Goal: Navigation & Orientation: Find specific page/section

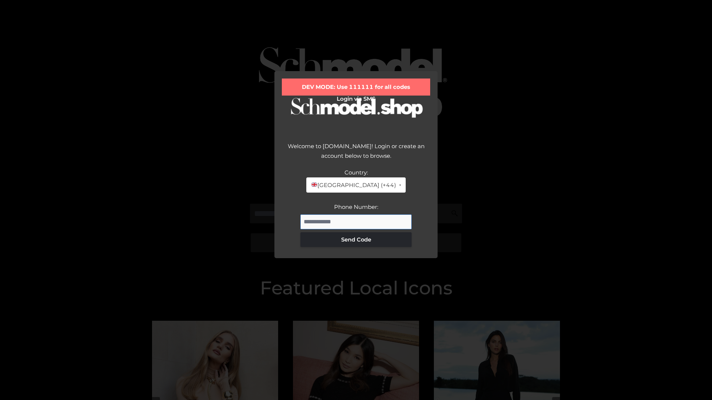
click at [356, 222] on input "Phone Number:" at bounding box center [355, 222] width 111 height 15
type input "**********"
click at [356, 239] on button "Send Code" at bounding box center [355, 239] width 111 height 15
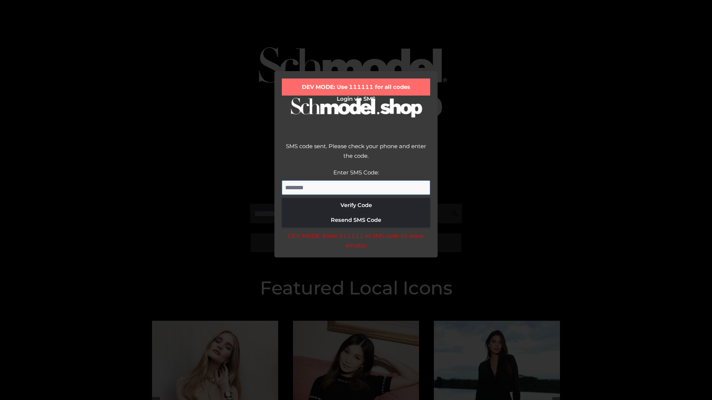
click at [356, 188] on input "Enter SMS Code:" at bounding box center [356, 188] width 148 height 15
type input "******"
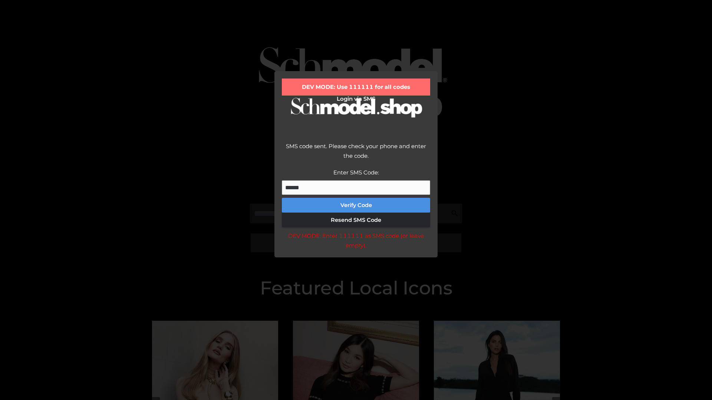
click at [356, 205] on button "Verify Code" at bounding box center [356, 205] width 148 height 15
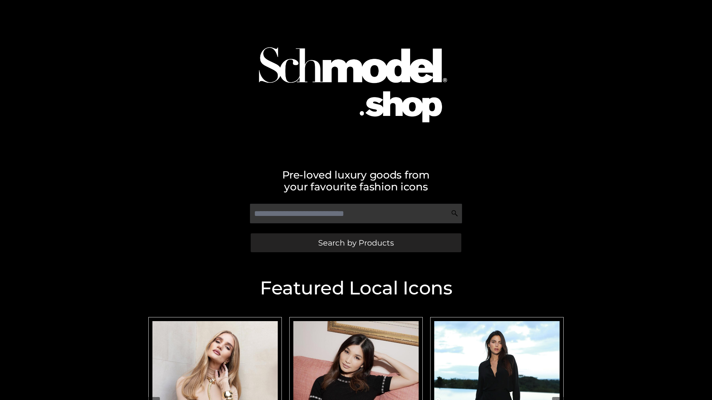
click at [355, 243] on span "Search by Products" at bounding box center [356, 243] width 76 height 8
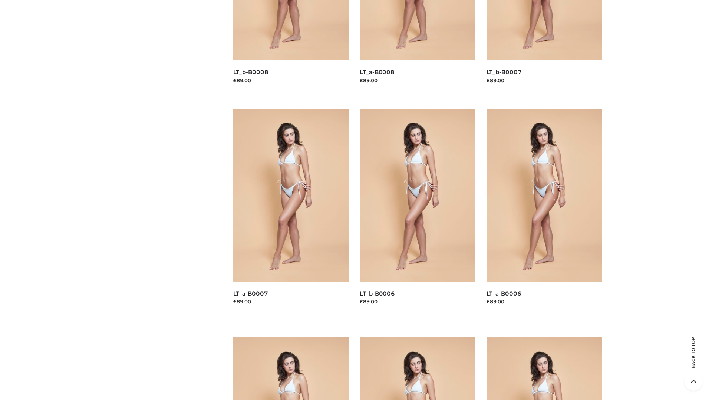
scroll to position [2451, 0]
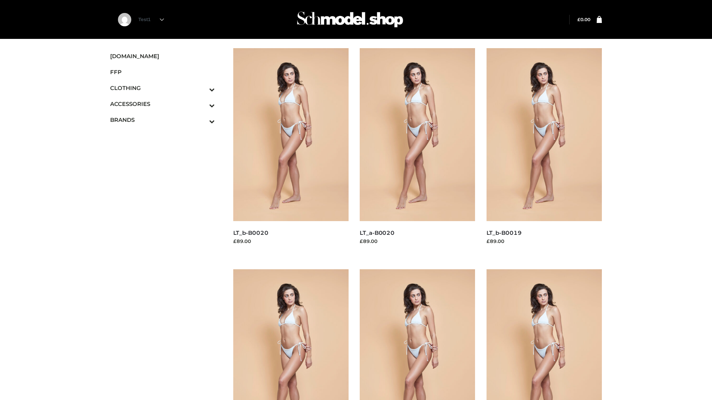
scroll to position [603, 0]
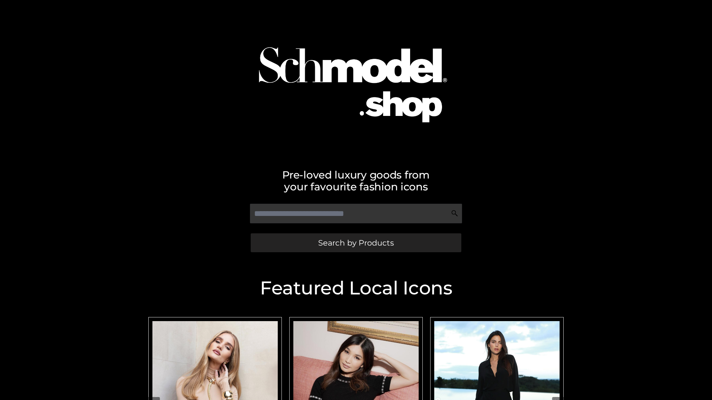
click at [351, 250] on link "Search by Products" at bounding box center [356, 243] width 211 height 19
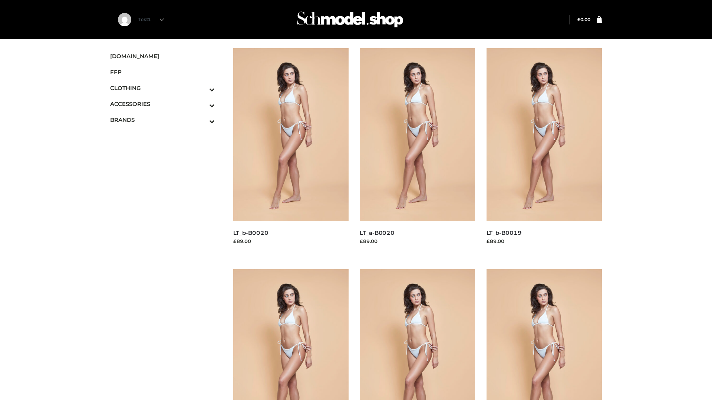
click at [350, 19] on img at bounding box center [349, 19] width 111 height 29
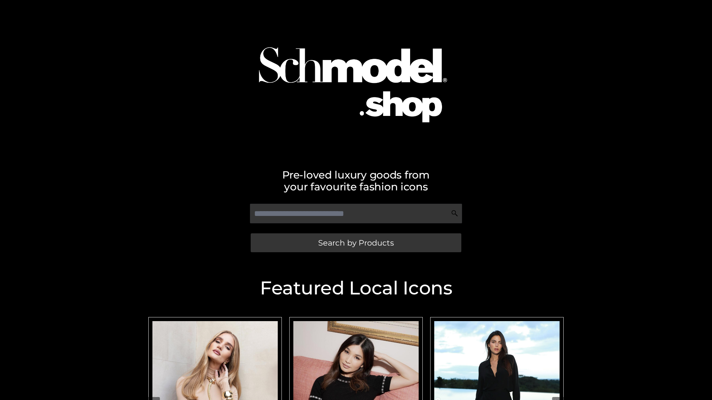
click at [341, 254] on div "Search by Products" at bounding box center [355, 243] width 415 height 24
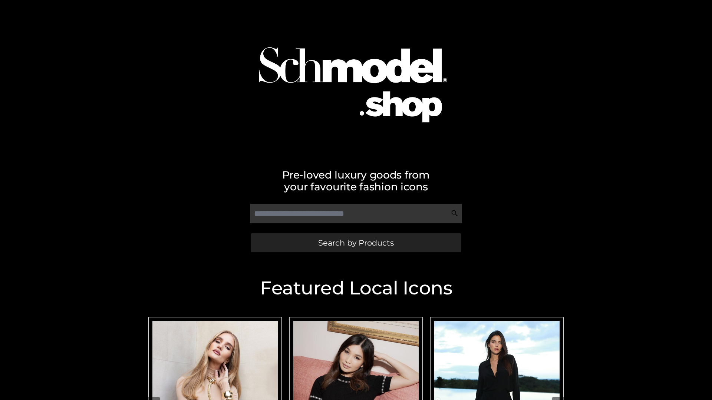
click at [356, 243] on span "Search by Products" at bounding box center [356, 243] width 76 height 8
click at [355, 243] on span "Search by Products" at bounding box center [356, 243] width 76 height 8
